Goal: Check status: Check status

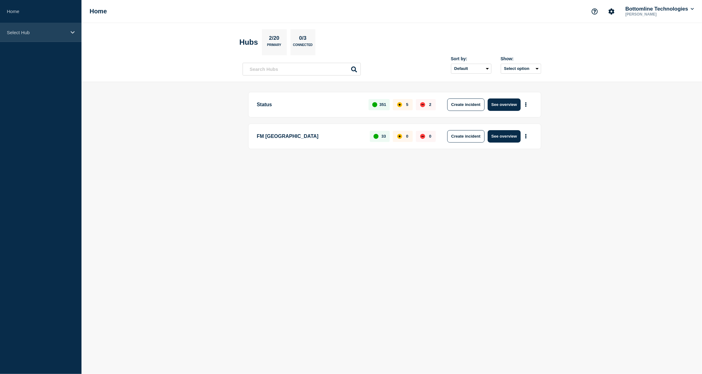
click at [56, 29] on div "Select Hub" at bounding box center [40, 32] width 81 height 19
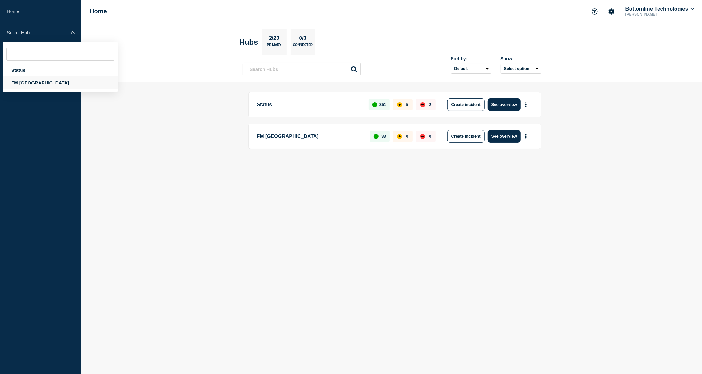
click at [28, 83] on div "FM Asia" at bounding box center [60, 82] width 114 height 13
